Goal: Check status: Check status

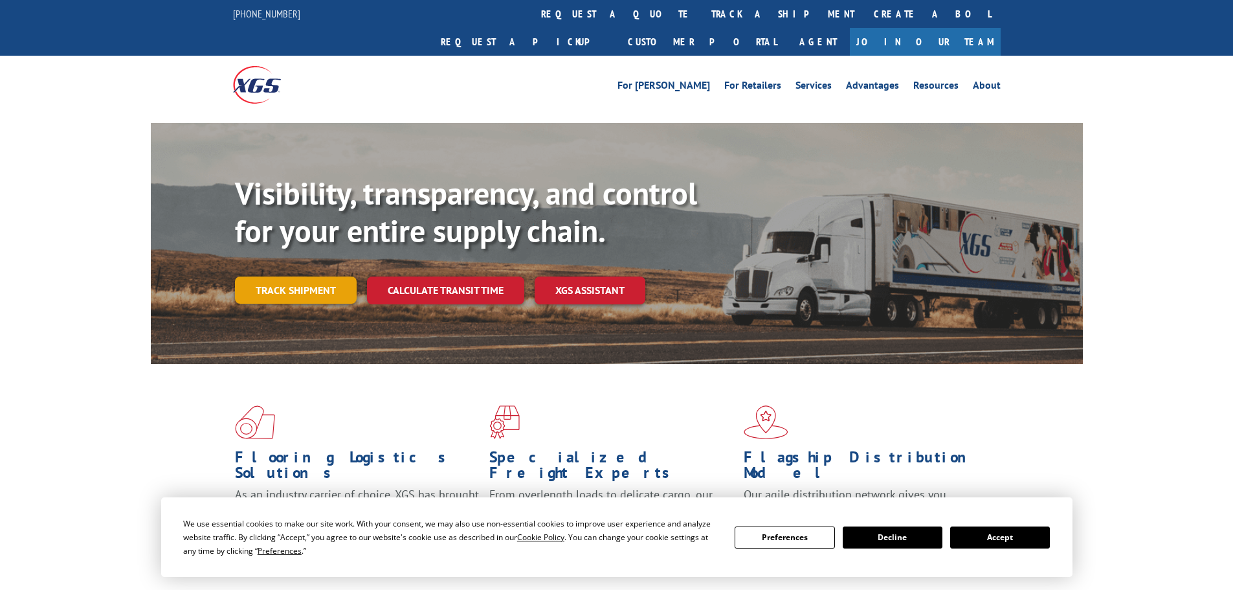
click at [307, 276] on link "Track shipment" at bounding box center [296, 289] width 122 height 27
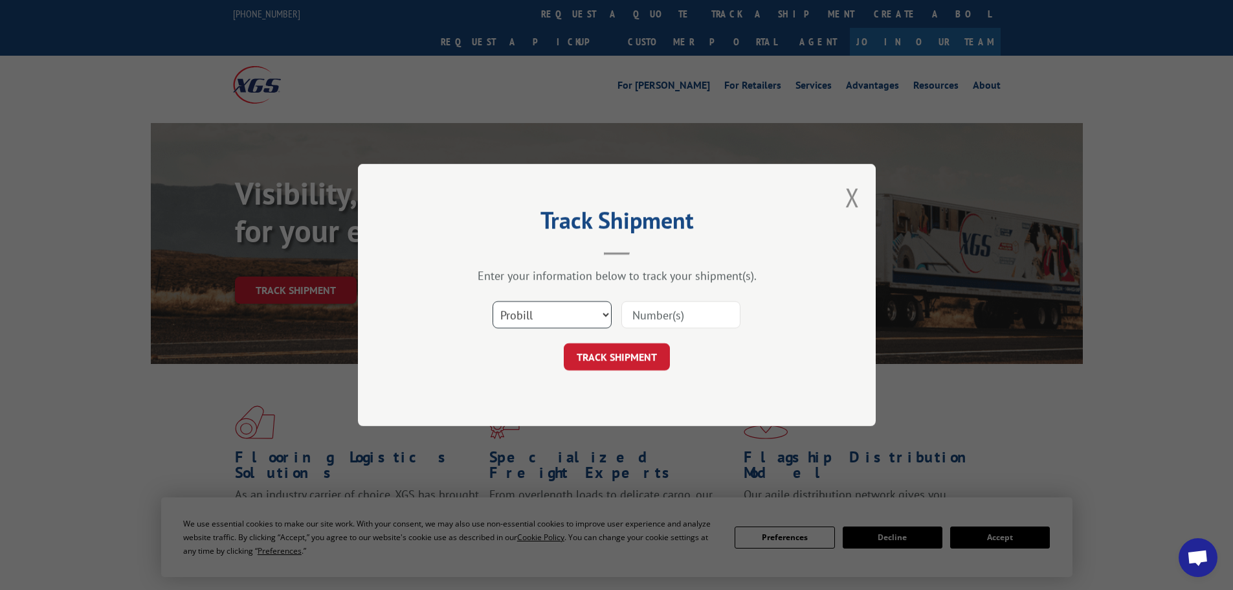
click at [557, 310] on select "Select category... Probill BOL PO" at bounding box center [552, 314] width 119 height 27
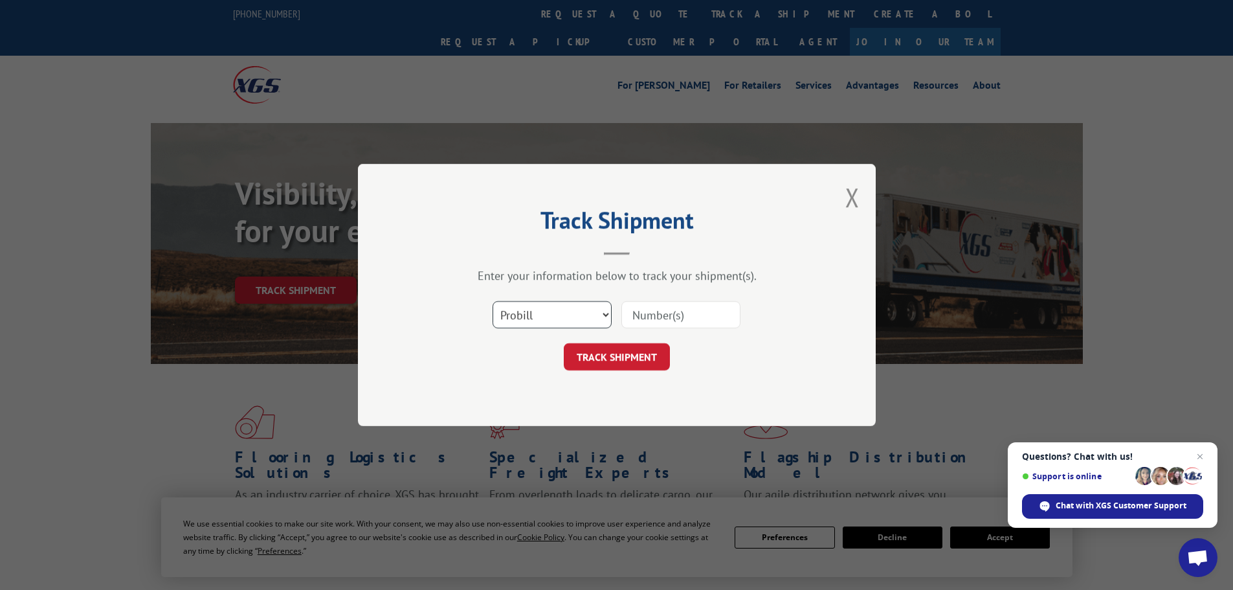
select select "po"
click at [493, 301] on select "Select category... Probill BOL PO" at bounding box center [552, 314] width 119 height 27
drag, startPoint x: 696, startPoint y: 320, endPoint x: 704, endPoint y: 316, distance: 9.3
click at [696, 319] on input at bounding box center [680, 314] width 119 height 27
paste input "23533344"
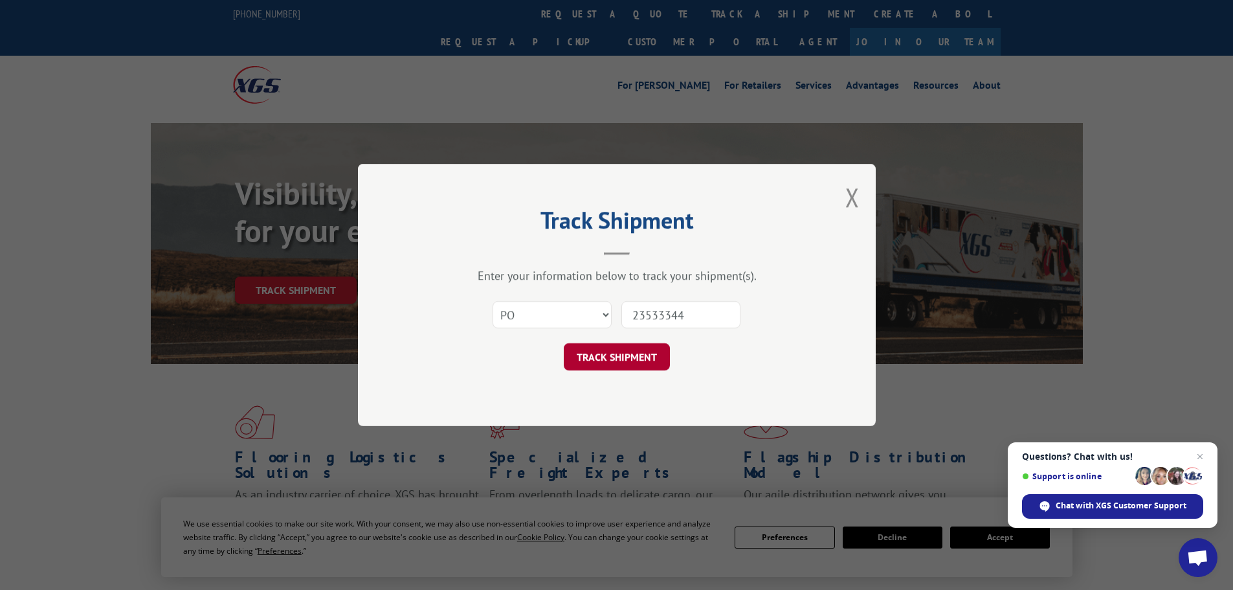
type input "23533344"
click at [610, 360] on button "TRACK SHIPMENT" at bounding box center [617, 356] width 106 height 27
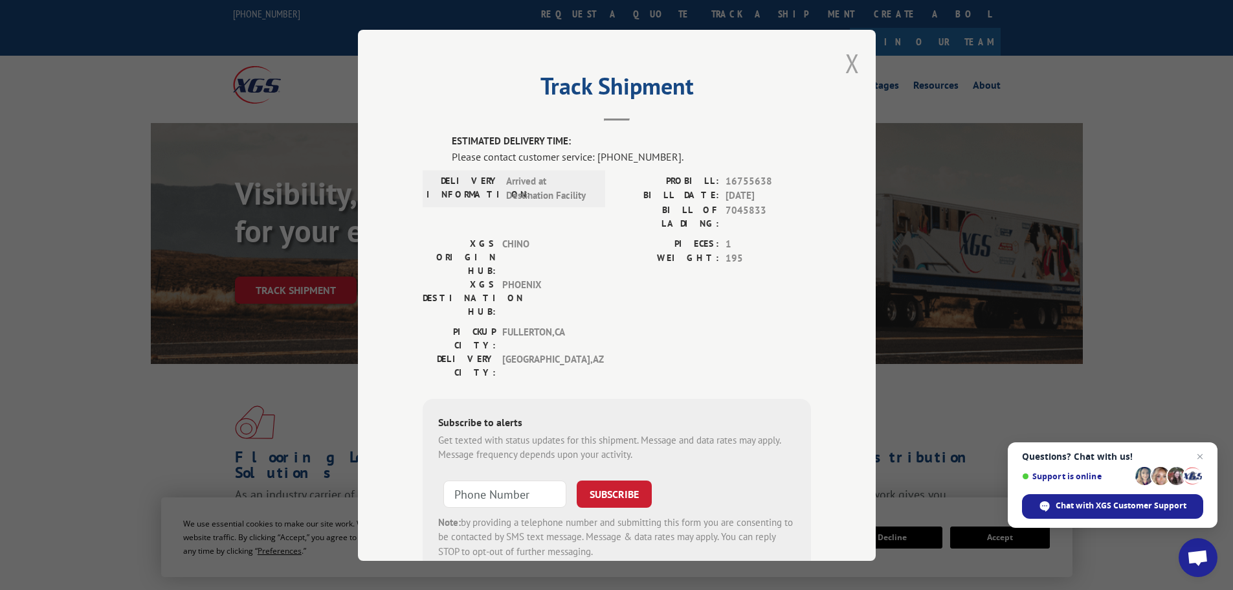
click at [849, 64] on button "Close modal" at bounding box center [852, 63] width 14 height 34
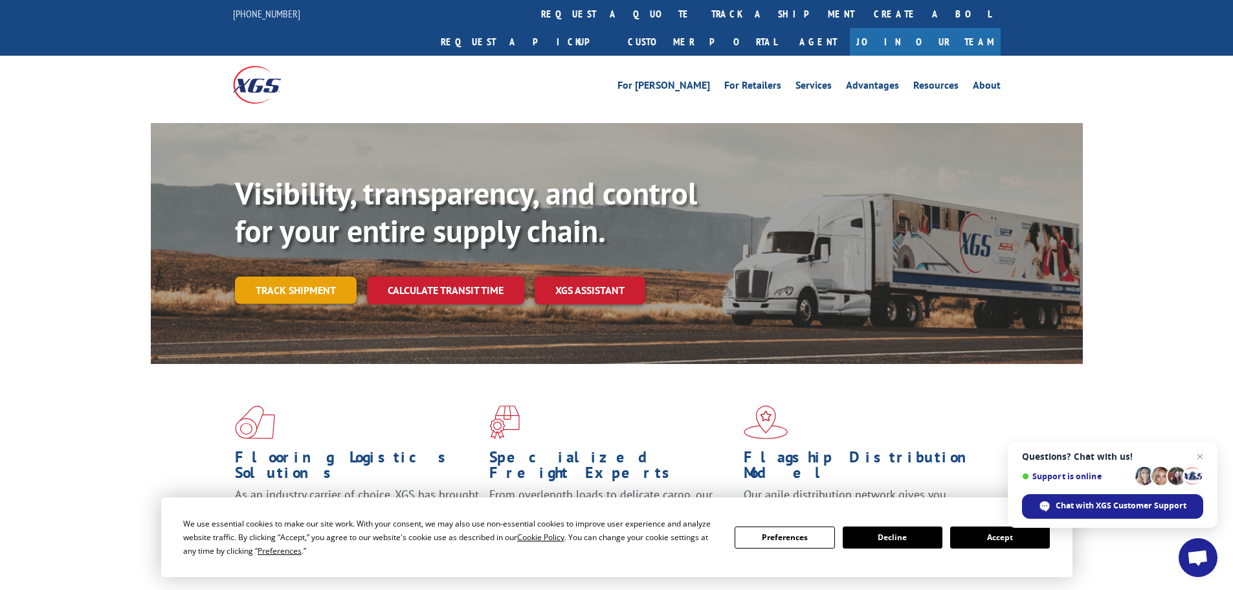
click at [292, 276] on link "Track shipment" at bounding box center [296, 289] width 122 height 27
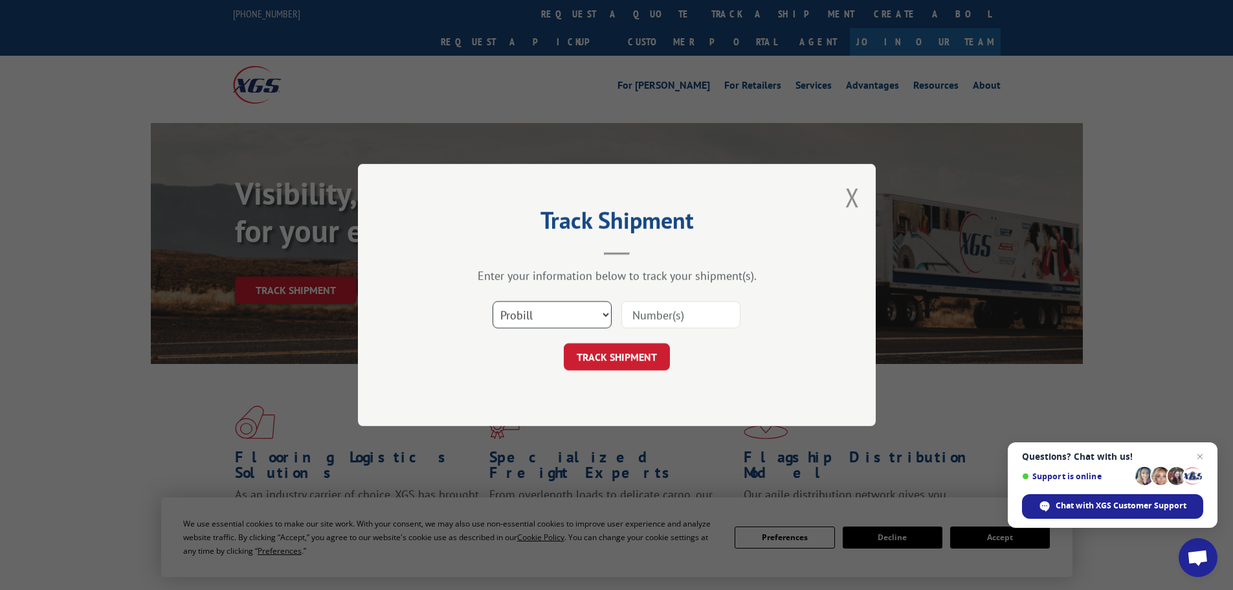
drag, startPoint x: 540, startPoint y: 316, endPoint x: 537, endPoint y: 324, distance: 9.0
click at [540, 316] on select "Select category... Probill BOL PO" at bounding box center [552, 314] width 119 height 27
select select "po"
click at [493, 301] on select "Select category... Probill BOL PO" at bounding box center [552, 314] width 119 height 27
click at [693, 311] on input at bounding box center [680, 314] width 119 height 27
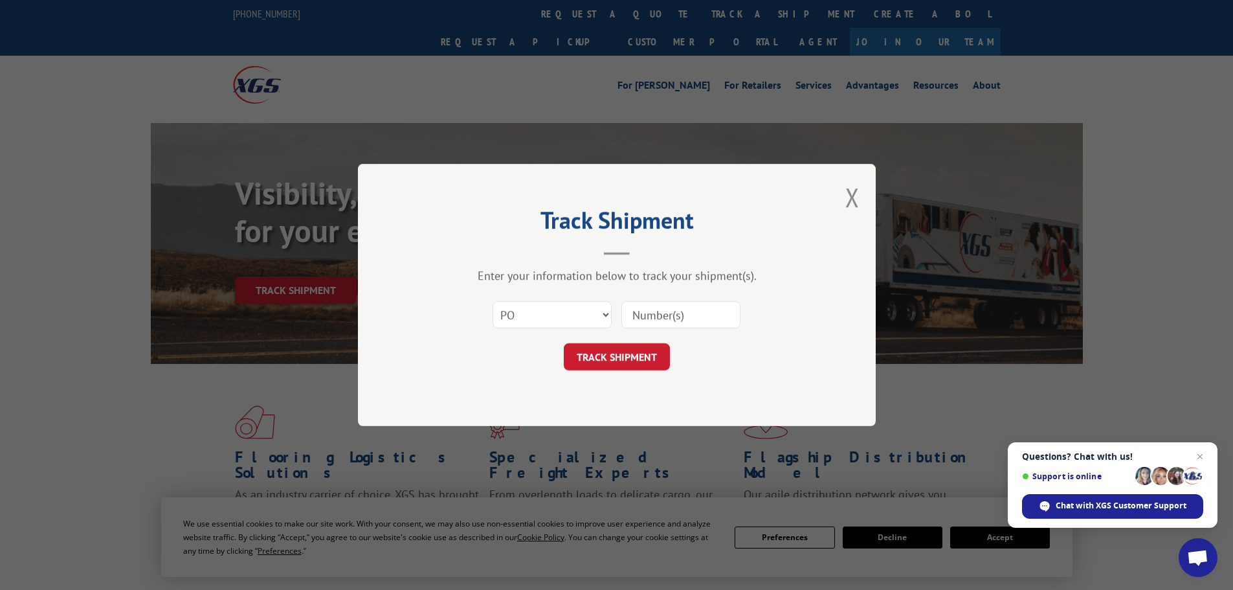
paste input "FLG3PL MDO"
drag, startPoint x: 708, startPoint y: 308, endPoint x: 529, endPoint y: 316, distance: 179.4
click at [528, 317] on div "Select category... Probill BOL PO FLG3PL MDO" at bounding box center [617, 314] width 388 height 43
type input "1"
type input "23533344"
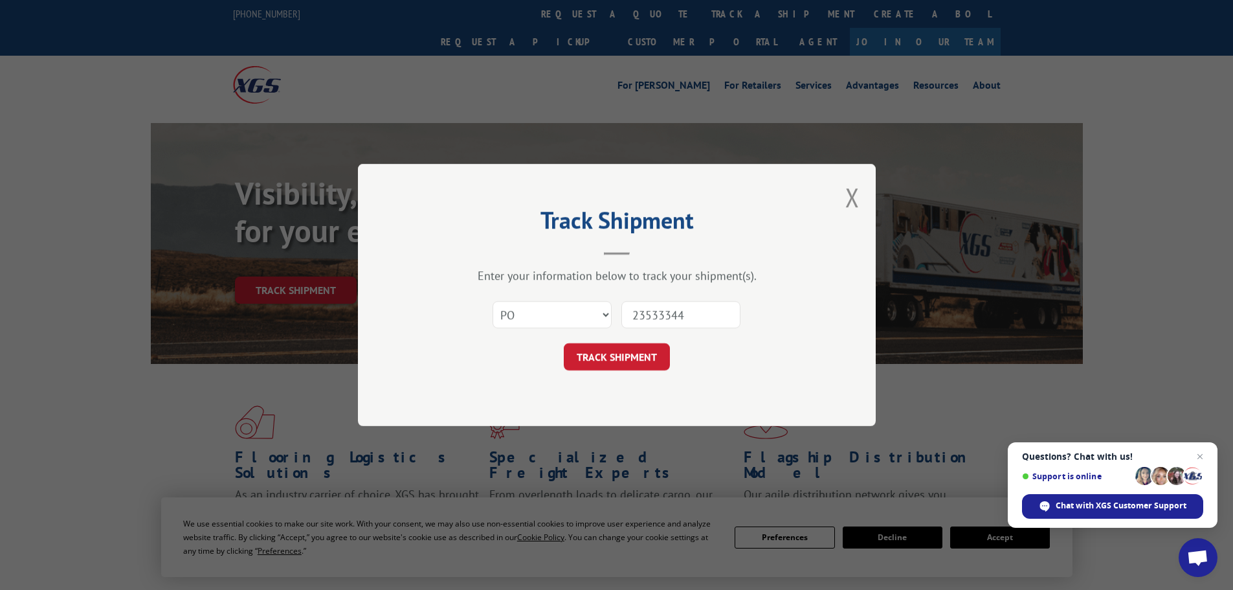
click at [588, 355] on button "TRACK SHIPMENT" at bounding box center [617, 356] width 106 height 27
